Goal: Information Seeking & Learning: Check status

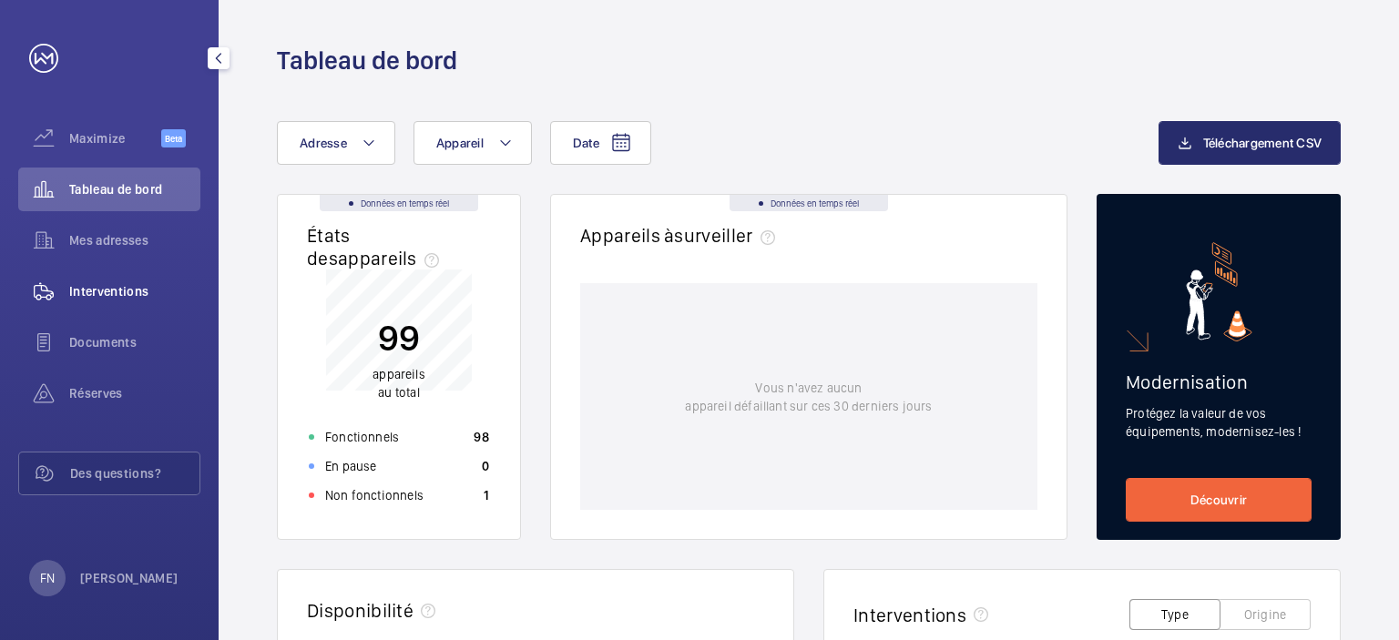
click at [126, 292] on span "Interventions" at bounding box center [134, 291] width 131 height 18
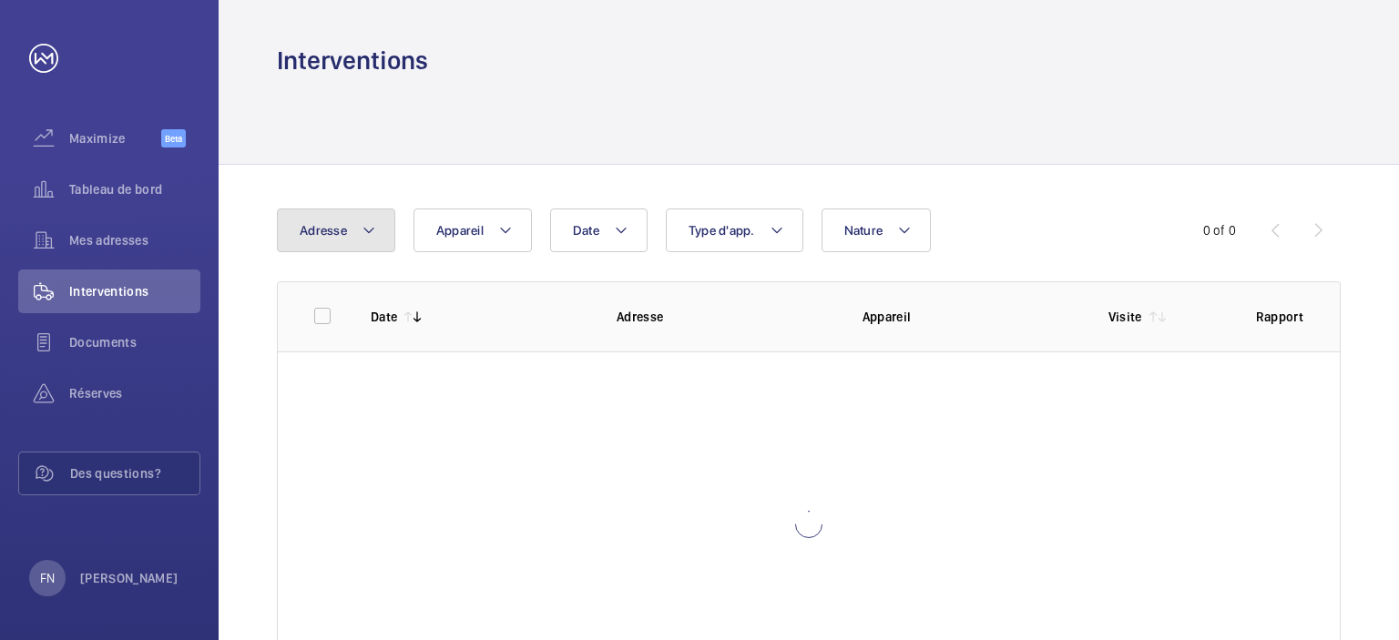
click at [376, 235] on button "Adresse" at bounding box center [336, 231] width 118 height 44
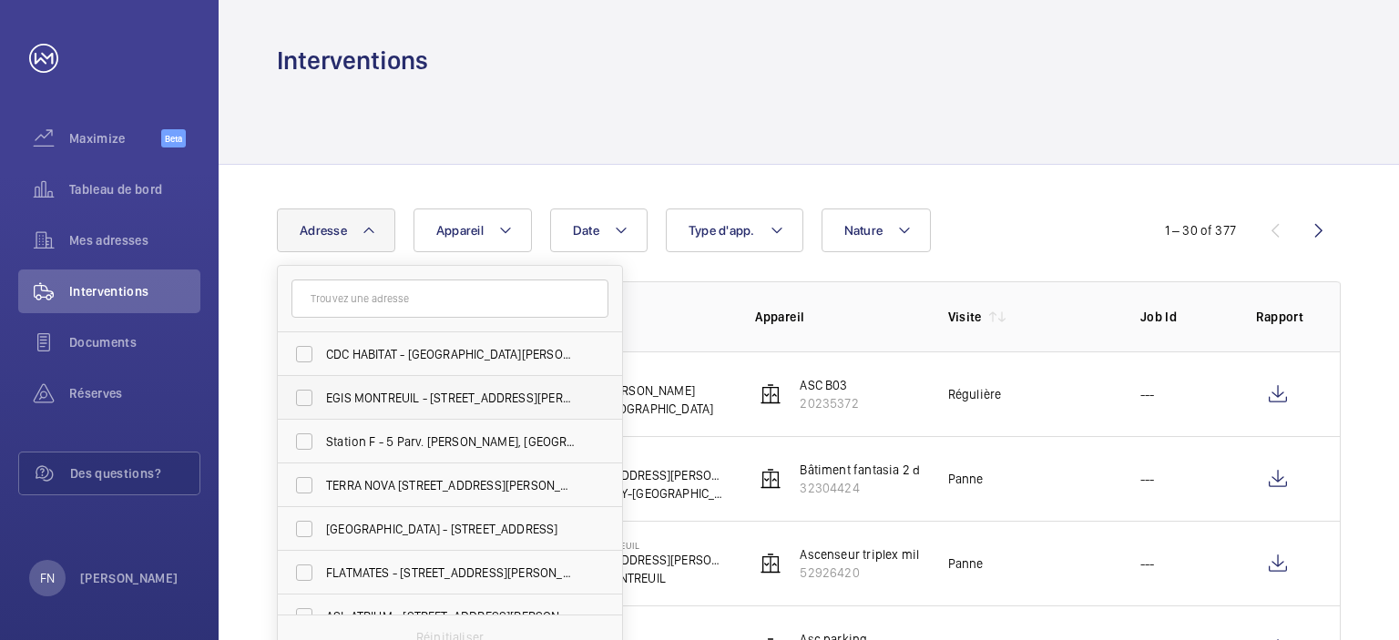
scroll to position [18, 0]
click at [379, 566] on span "FLATMATES - [STREET_ADDRESS][PERSON_NAME]" at bounding box center [451, 573] width 250 height 18
click at [322, 566] on input "FLATMATES - [STREET_ADDRESS][PERSON_NAME]" at bounding box center [304, 573] width 36 height 36
checkbox input "true"
click at [997, 229] on div "Date Adresse [STREET_ADDRESS][PERSON_NAME] [PERSON_NAME][GEOGRAPHIC_DATA] EGIS …" at bounding box center [699, 231] width 845 height 44
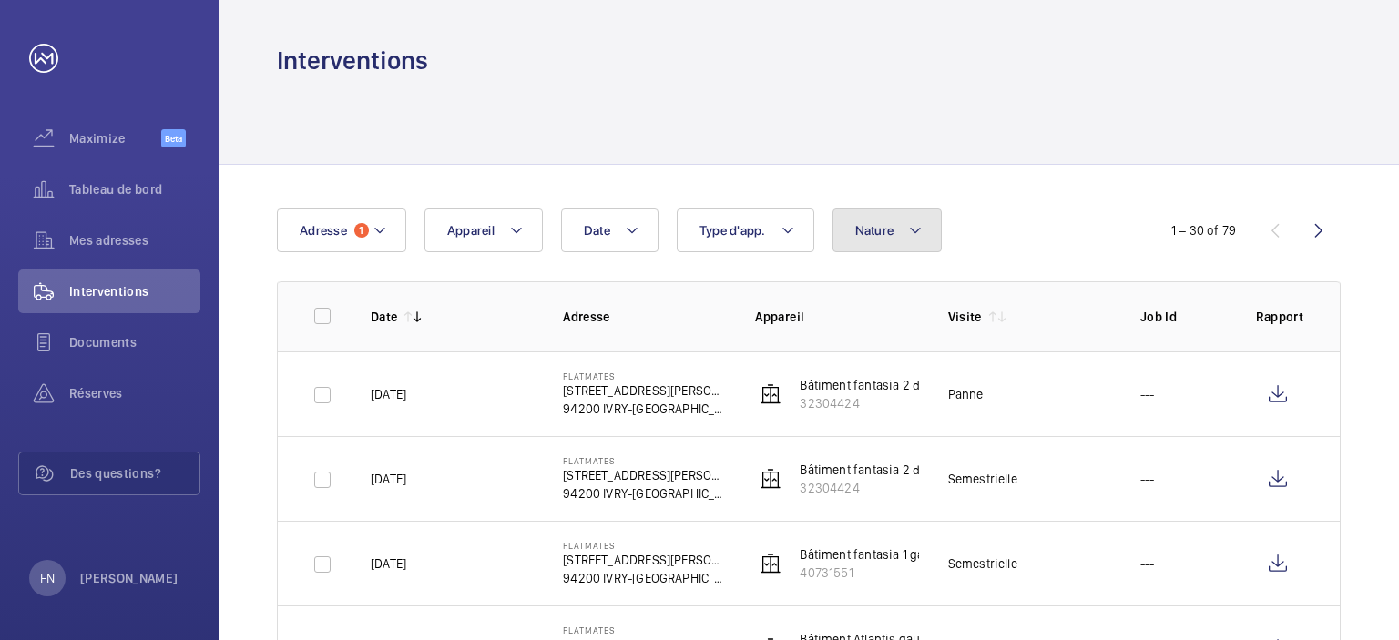
click at [875, 225] on span "Nature" at bounding box center [874, 230] width 39 height 15
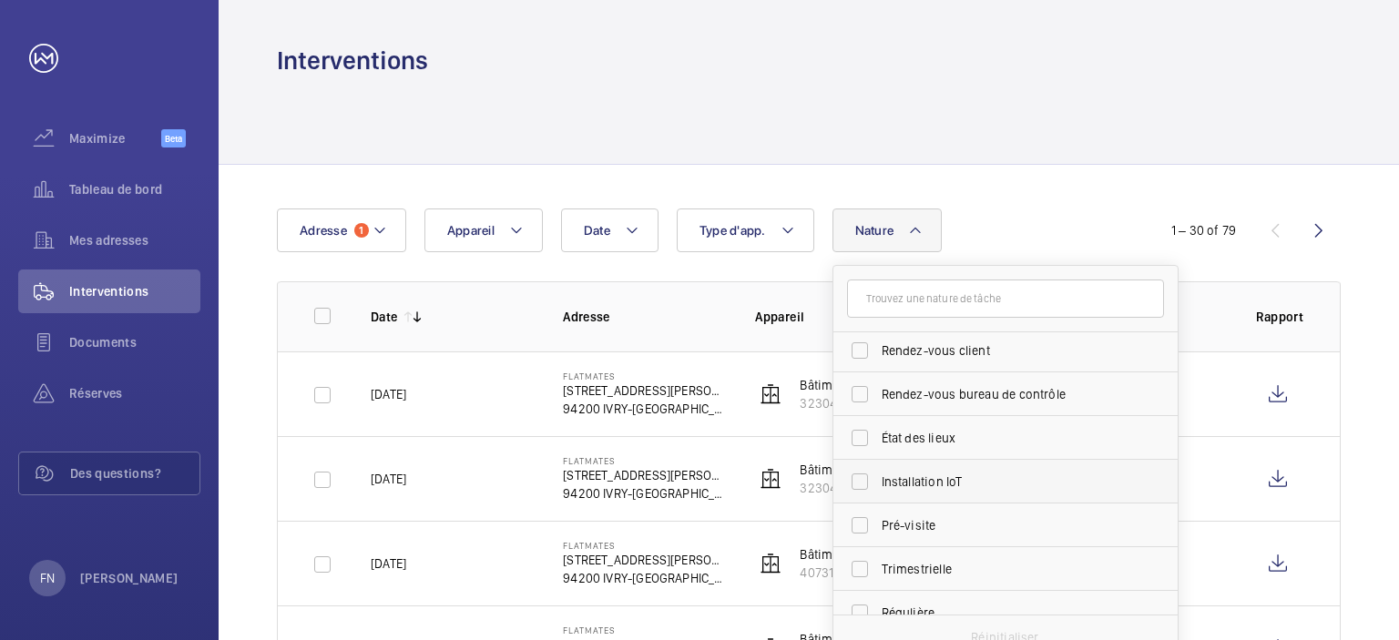
scroll to position [182, 0]
click at [903, 520] on span "Régulière" at bounding box center [1007, 522] width 250 height 18
click at [878, 520] on input "Régulière" at bounding box center [859, 522] width 36 height 36
checkbox input "true"
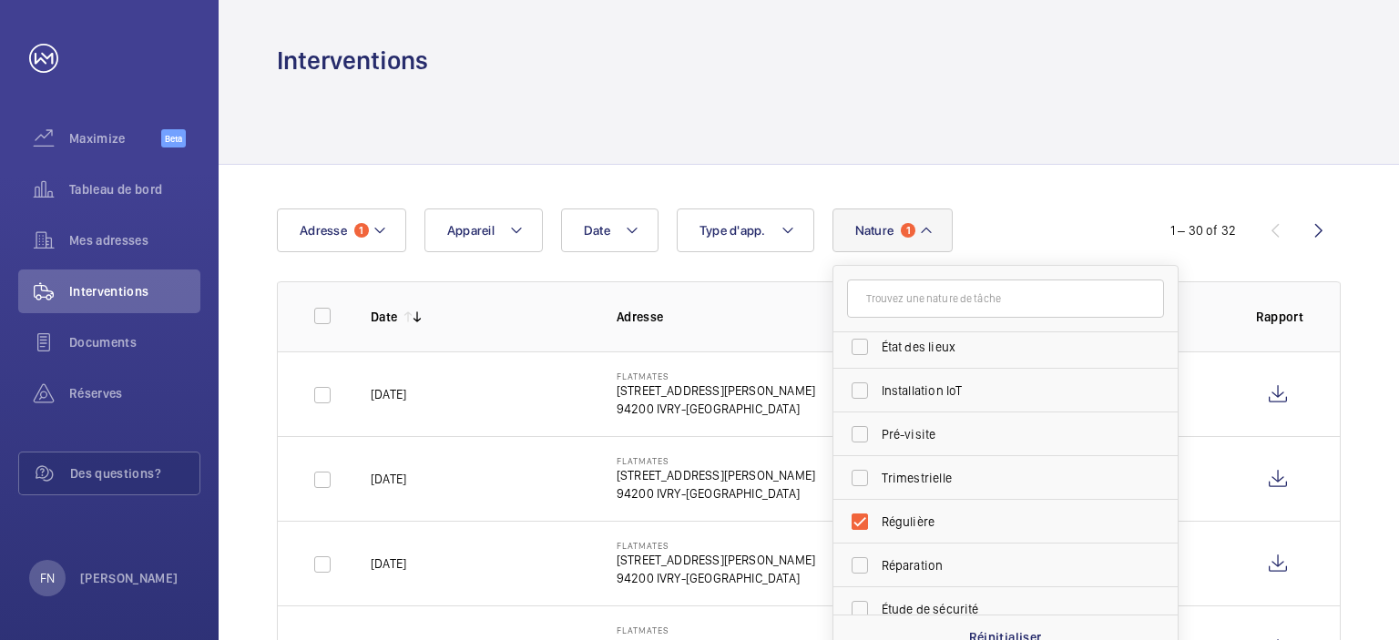
click at [1010, 228] on div "Date Adresse 1 Appareil Type d'app. Nature 1 [PERSON_NAME] Rendez-vous client R…" at bounding box center [699, 231] width 845 height 44
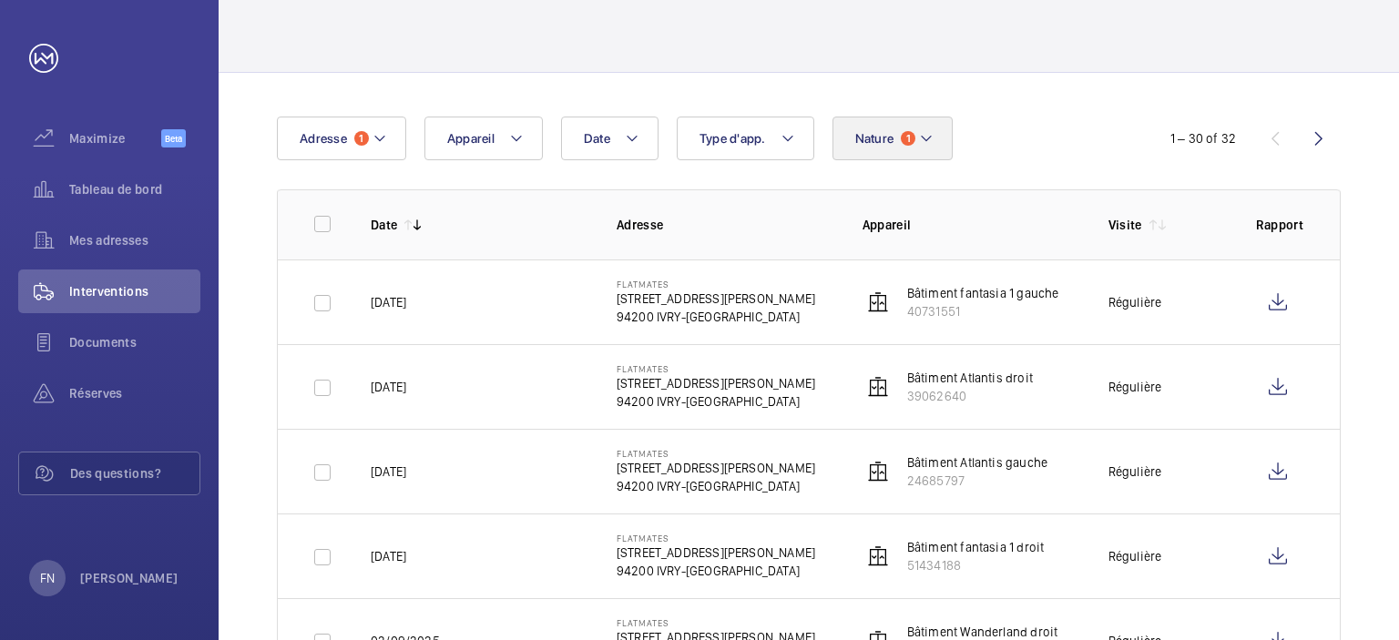
scroll to position [91, 0]
click at [914, 134] on button "Nature 1" at bounding box center [892, 139] width 121 height 44
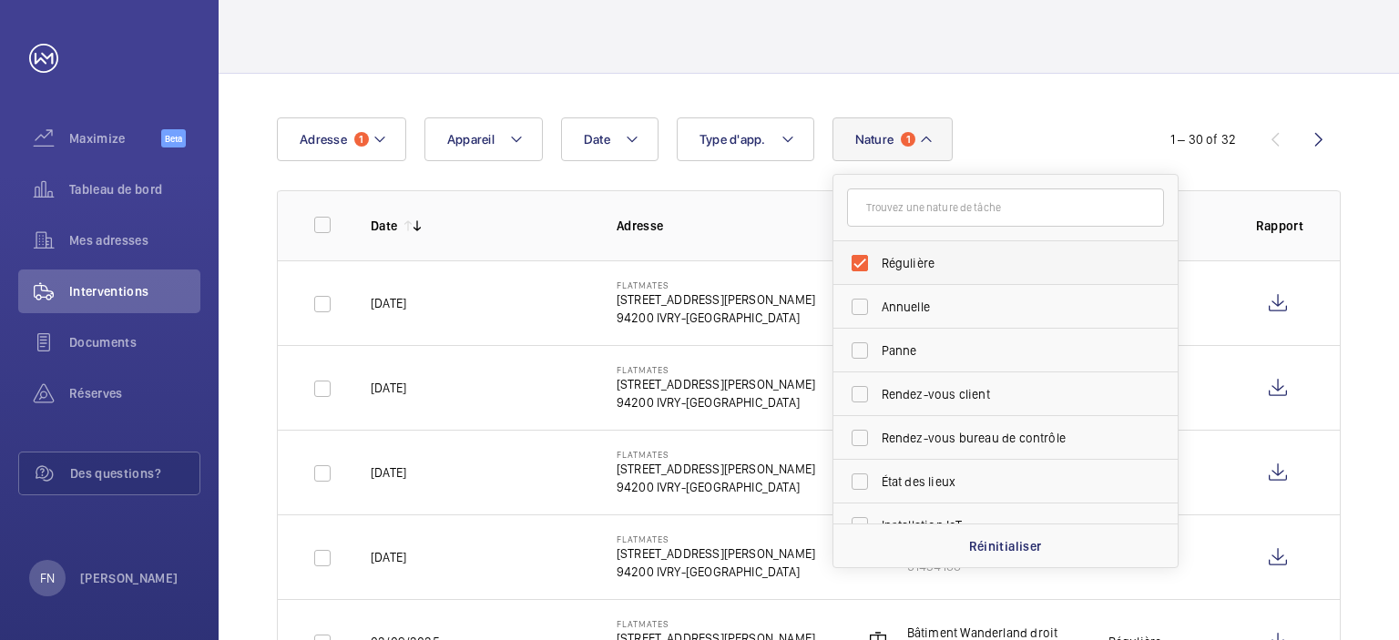
click at [914, 261] on span "Régulière" at bounding box center [1007, 263] width 250 height 18
click at [878, 261] on input "Régulière" at bounding box center [859, 263] width 36 height 36
checkbox input "false"
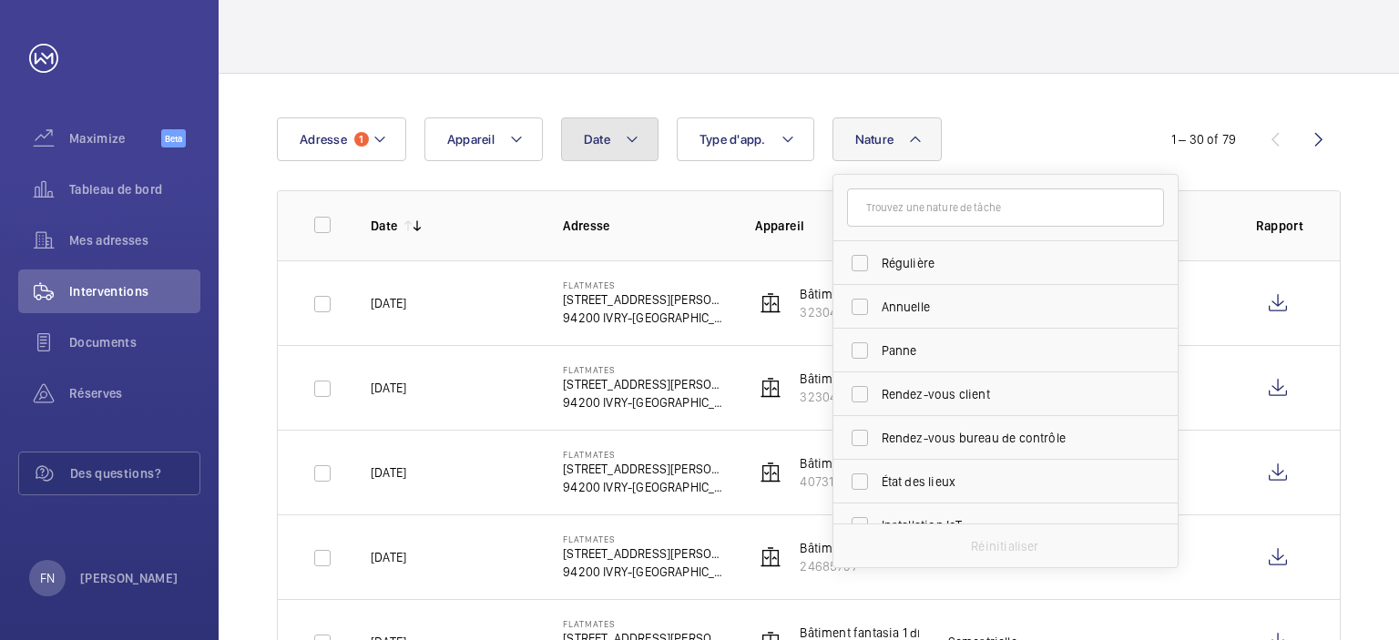
click at [592, 148] on button "Date" at bounding box center [609, 139] width 97 height 44
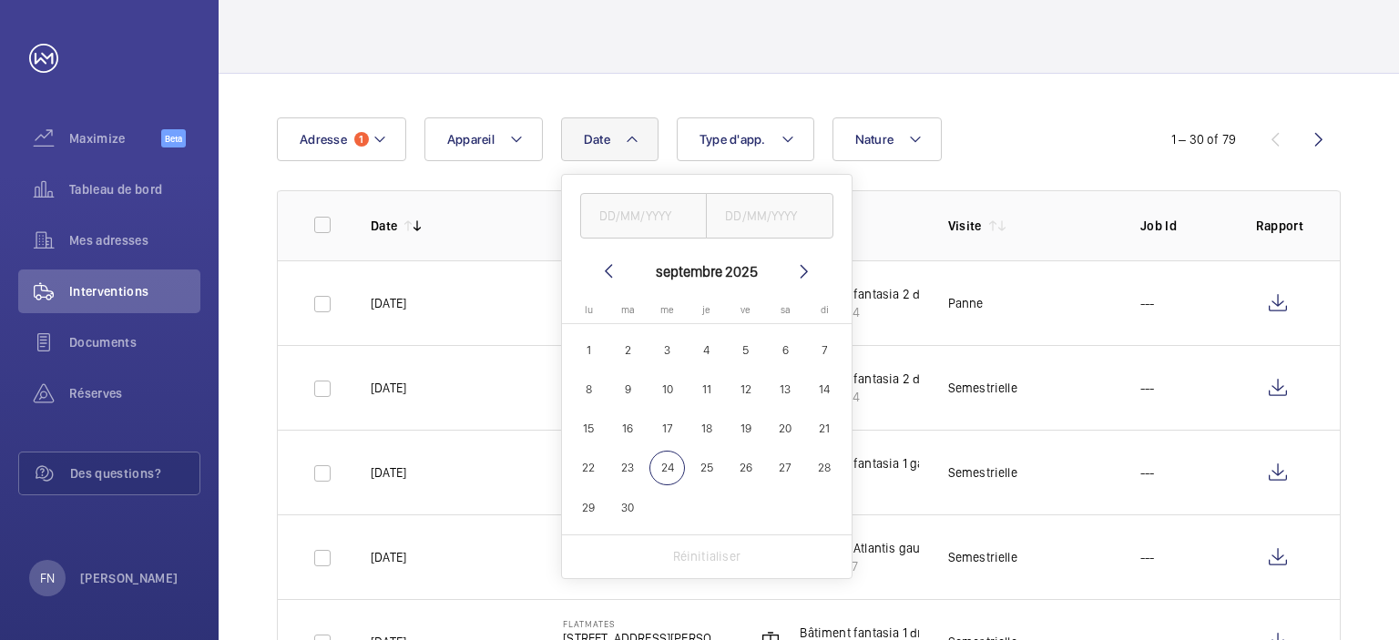
click at [812, 275] on mat-icon at bounding box center [804, 271] width 22 height 22
click at [1060, 152] on div "Date [DATE] [DATE] lu [DATE] ma [DATE] me [DATE] je [DATE] ve [DATE] sa [DATE] …" at bounding box center [699, 139] width 845 height 44
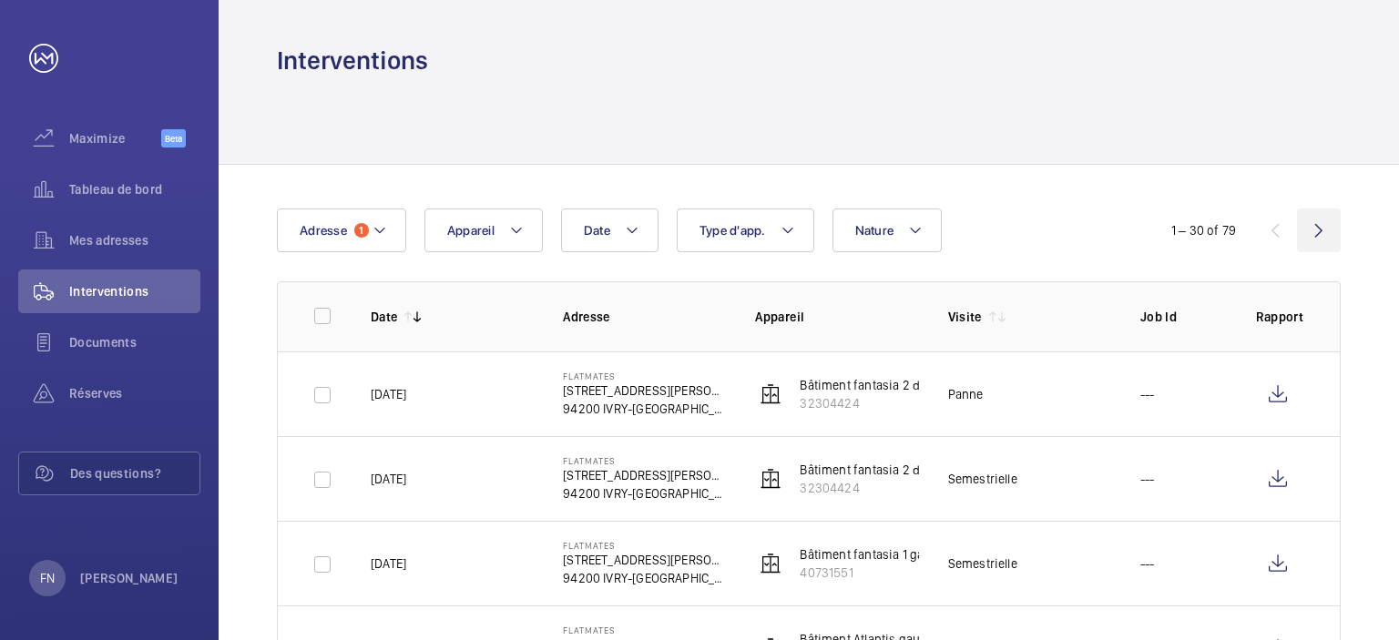
click at [1313, 223] on wm-front-icon-button at bounding box center [1319, 231] width 44 height 44
click at [1278, 229] on wm-front-icon-button at bounding box center [1275, 231] width 44 height 44
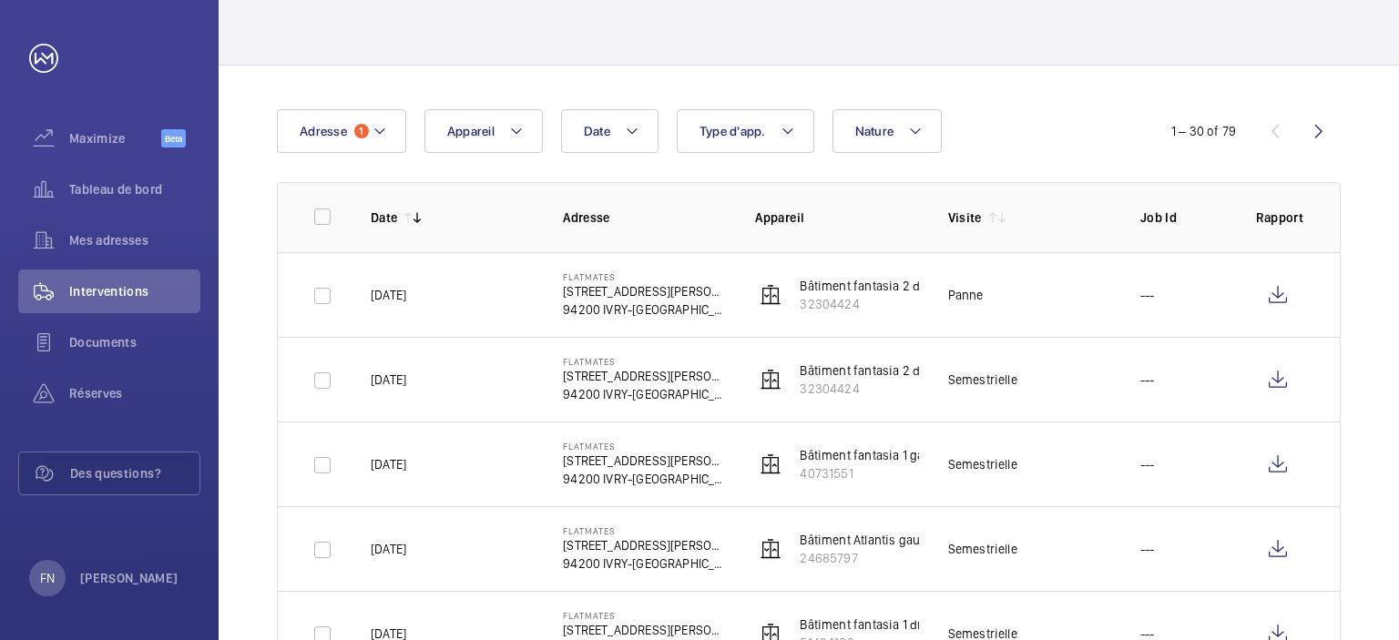
scroll to position [273, 0]
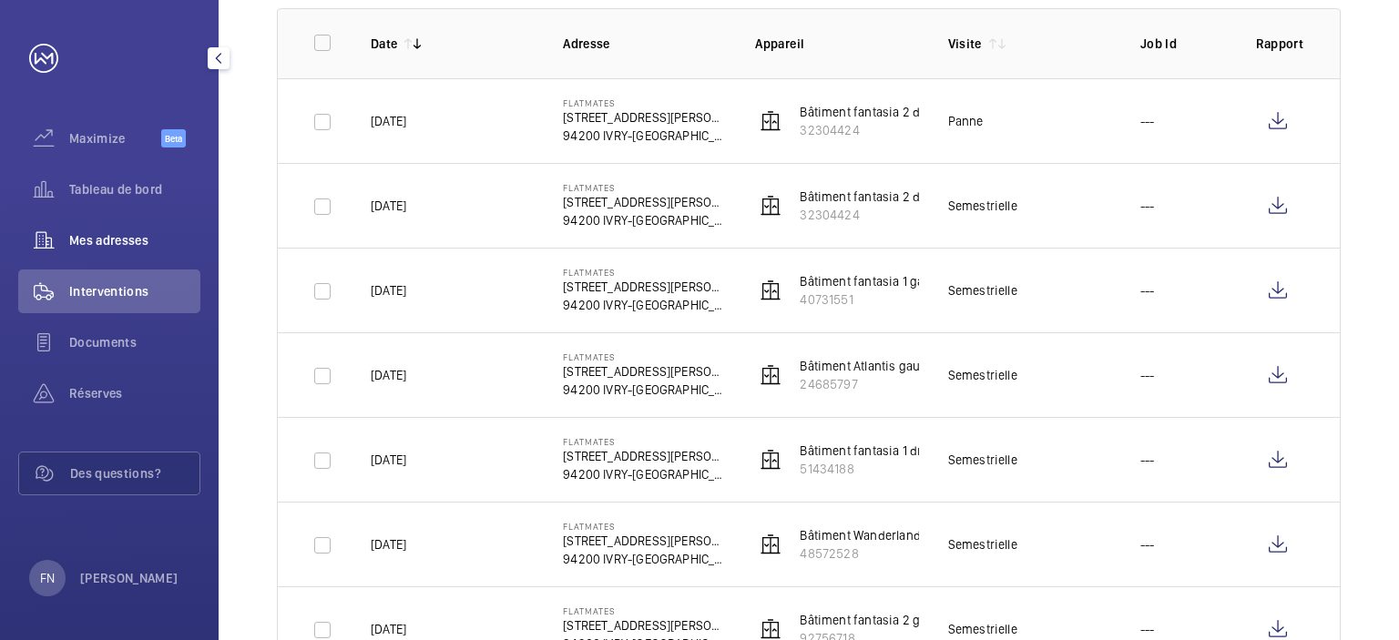
click at [121, 235] on span "Mes adresses" at bounding box center [134, 240] width 131 height 18
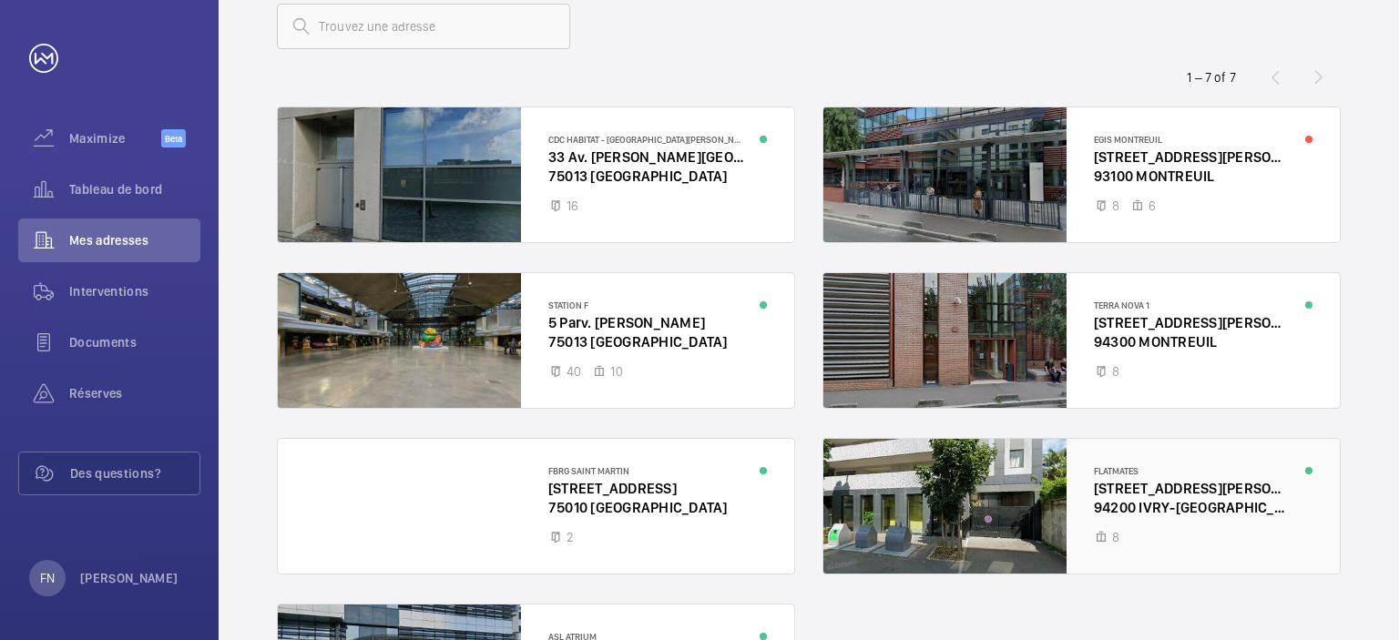
scroll to position [182, 0]
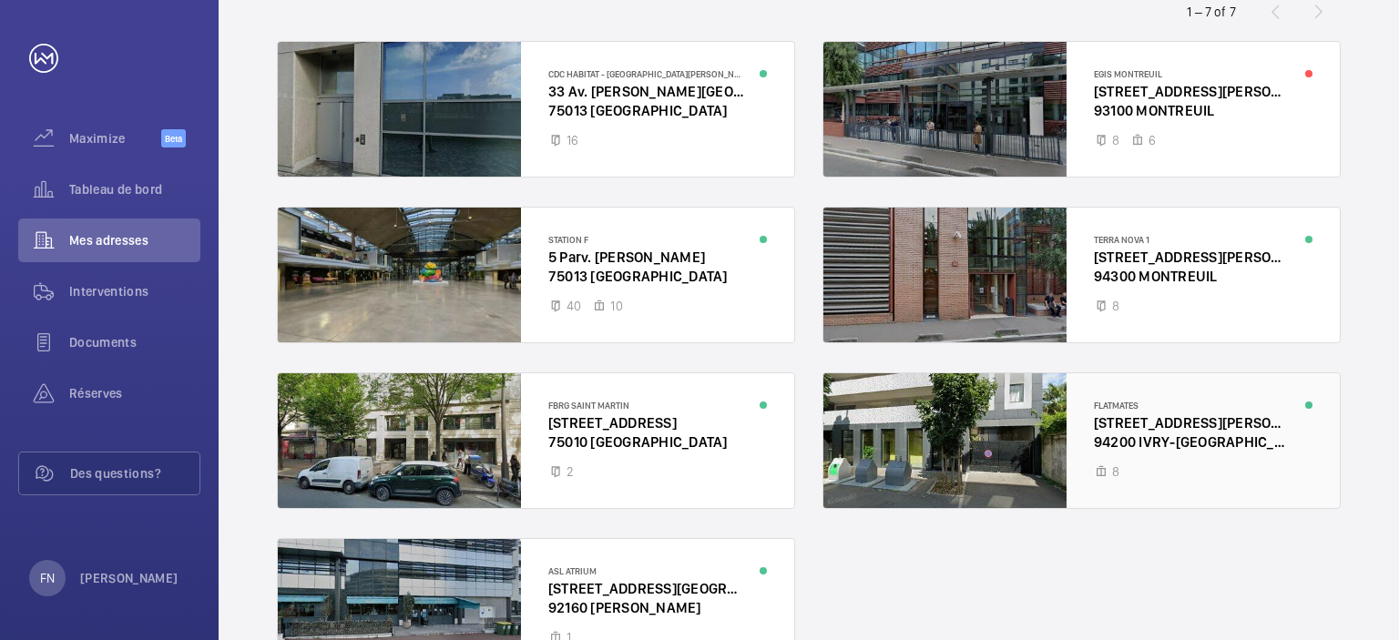
click at [1113, 404] on div at bounding box center [1081, 440] width 516 height 135
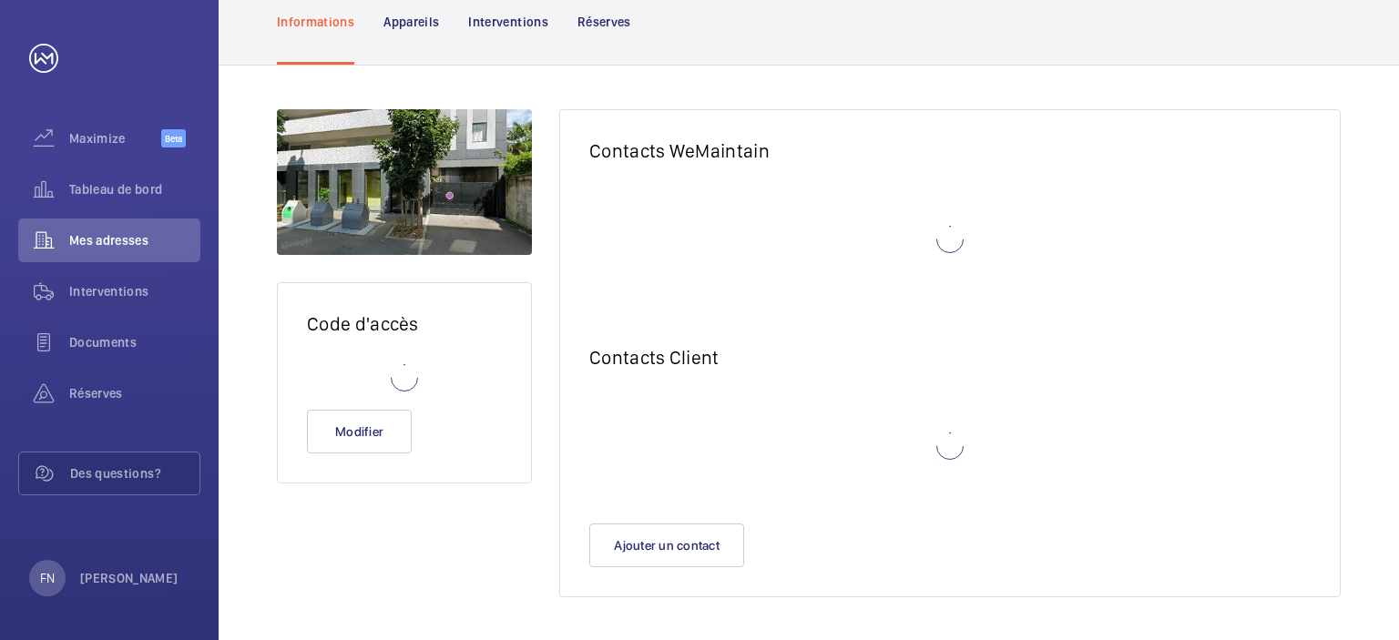
scroll to position [66, 0]
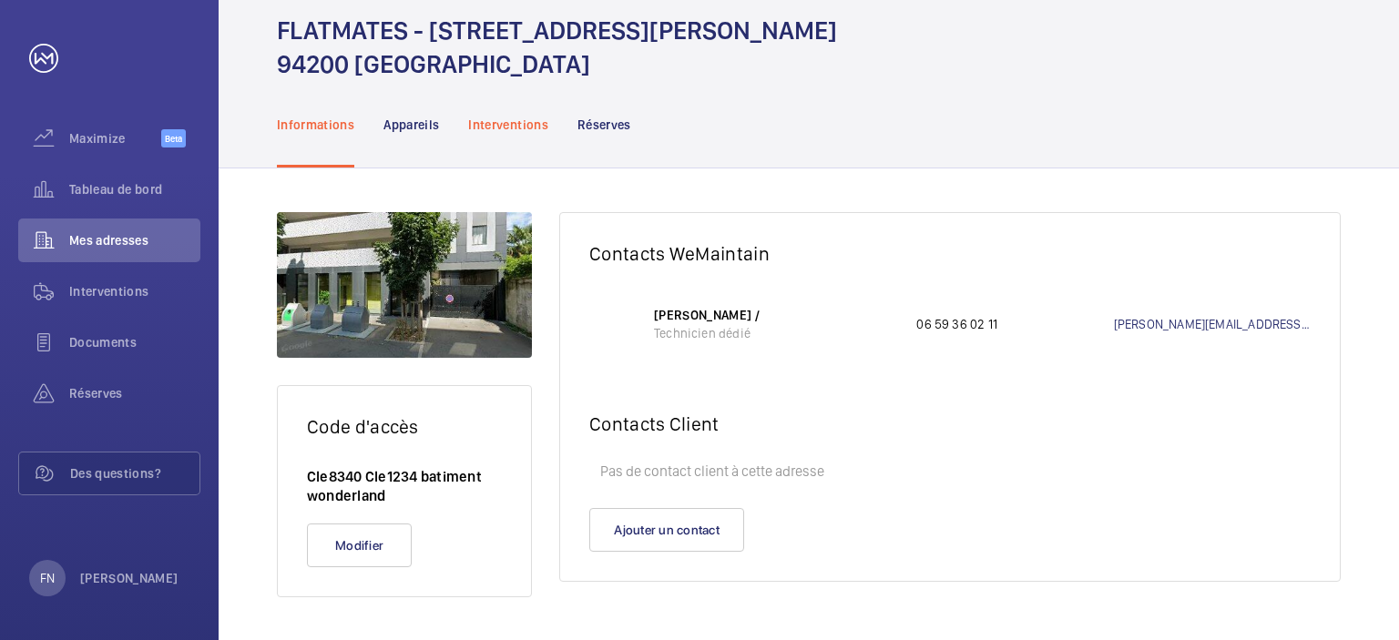
click at [477, 138] on div "Interventions" at bounding box center [508, 124] width 80 height 87
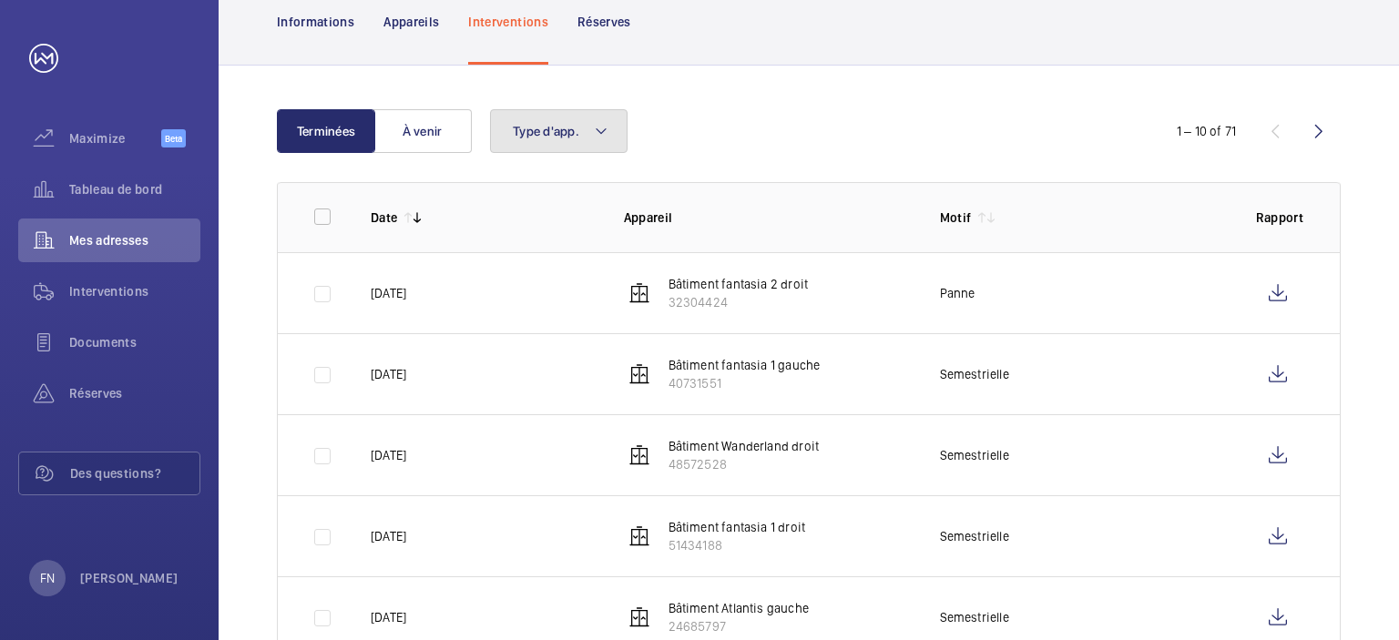
click at [531, 137] on span "Type d'app." at bounding box center [546, 131] width 66 height 15
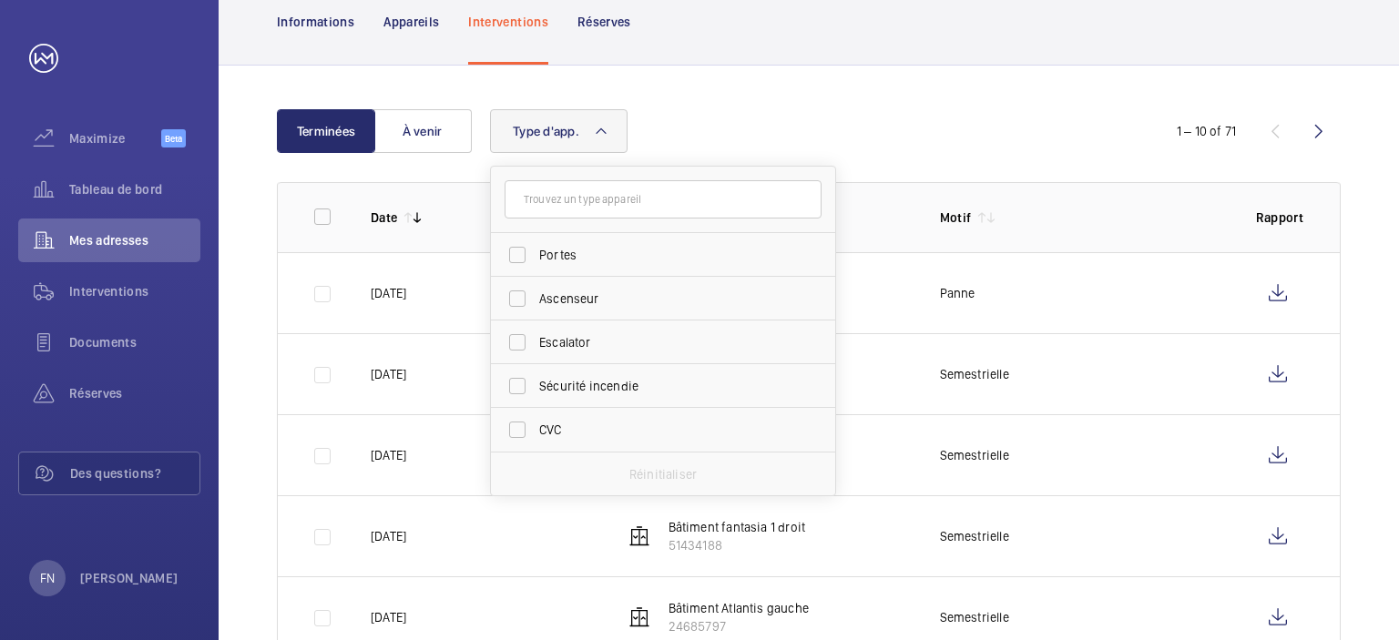
click at [531, 137] on span "Type d'app." at bounding box center [546, 131] width 66 height 15
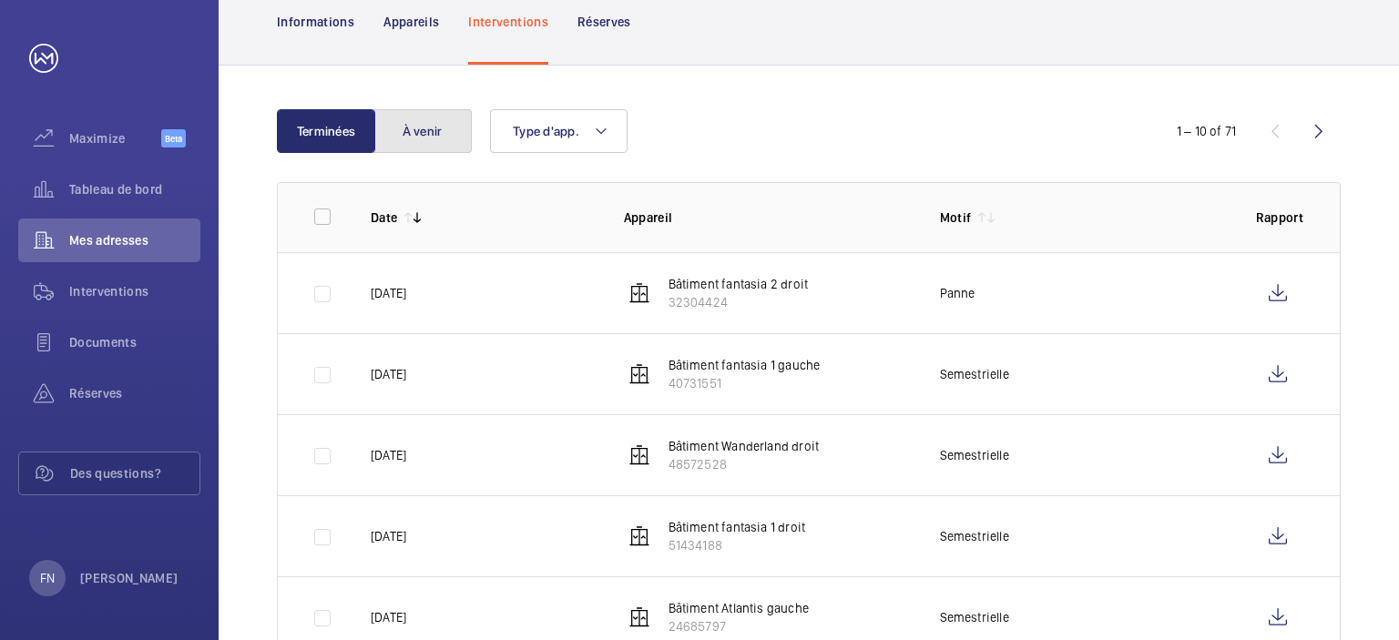
click at [430, 124] on button "À venir" at bounding box center [422, 131] width 98 height 44
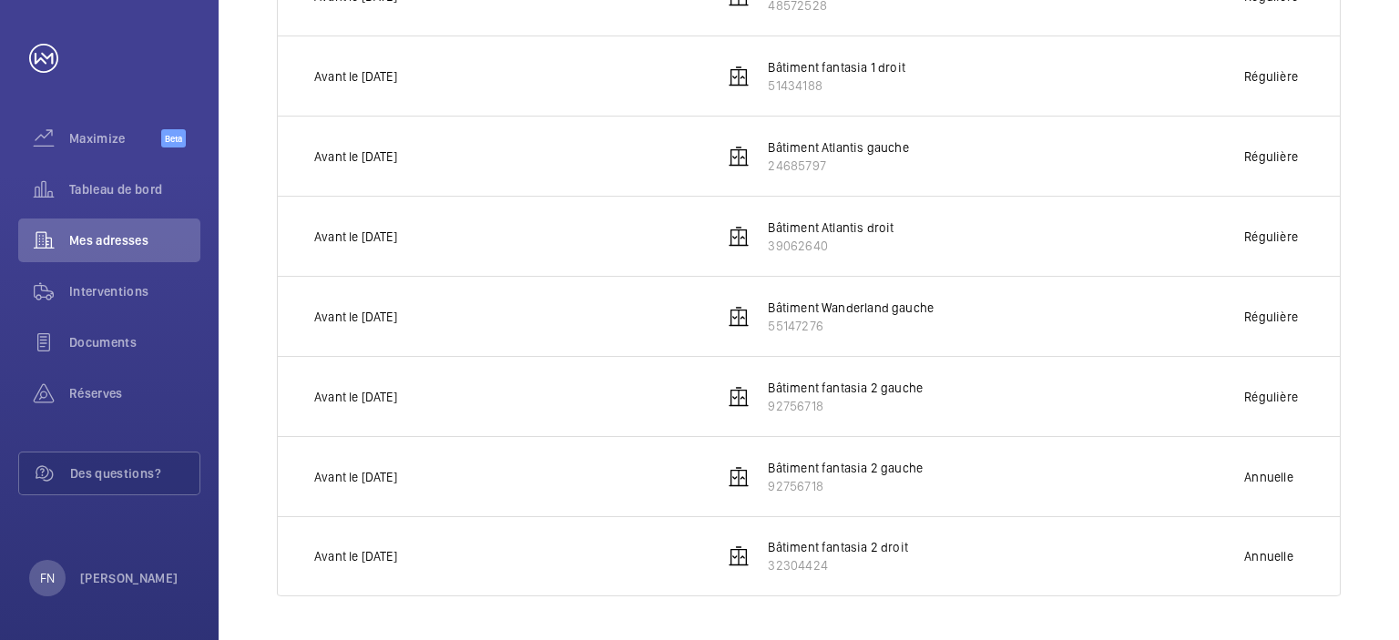
scroll to position [80, 0]
